Goal: Complete application form

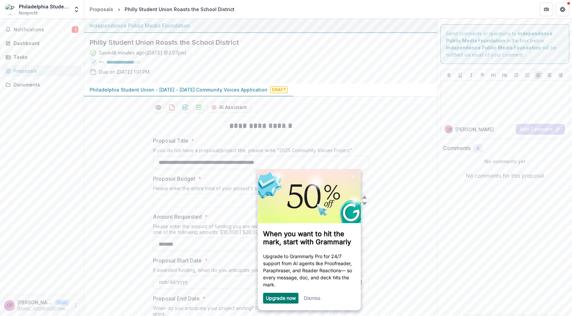
scroll to position [617, 0]
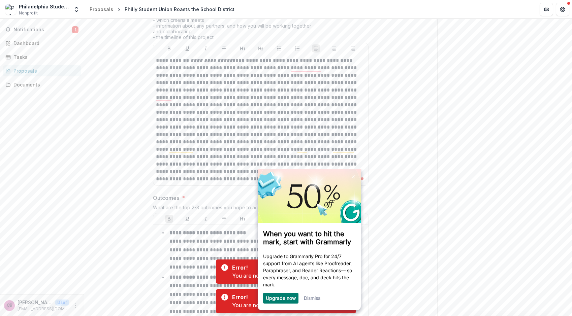
click at [316, 301] on link "Dismiss" at bounding box center [312, 298] width 16 height 6
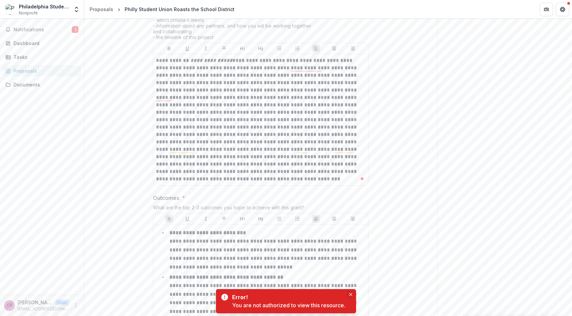
click at [351, 293] on icon "Close" at bounding box center [350, 294] width 3 height 3
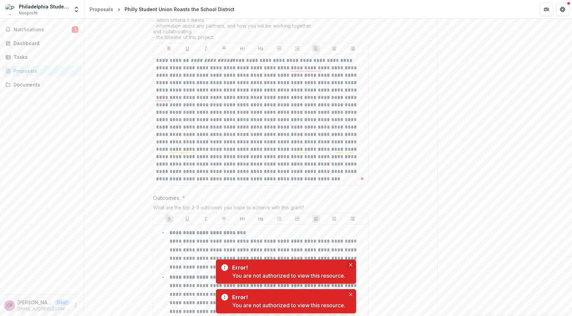
click at [350, 265] on icon "Close" at bounding box center [350, 264] width 3 height 3
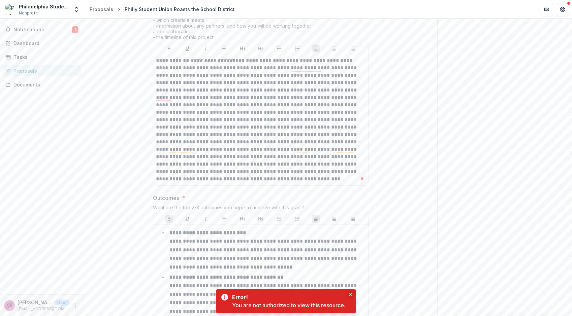
click at [350, 293] on icon "Close" at bounding box center [350, 294] width 3 height 3
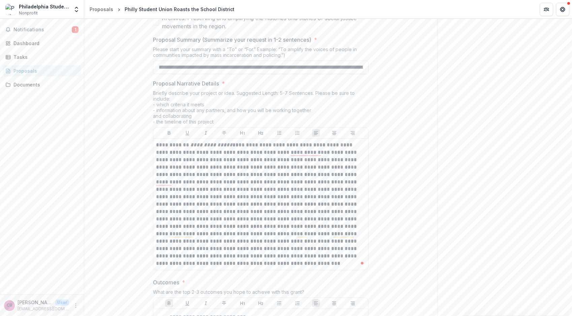
scroll to position [533, 0]
click at [157, 144] on p "**********" at bounding box center [260, 204] width 209 height 126
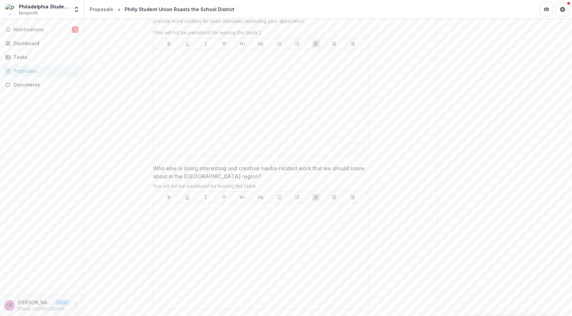
scroll to position [1876, 0]
